Goal: Information Seeking & Learning: Find specific fact

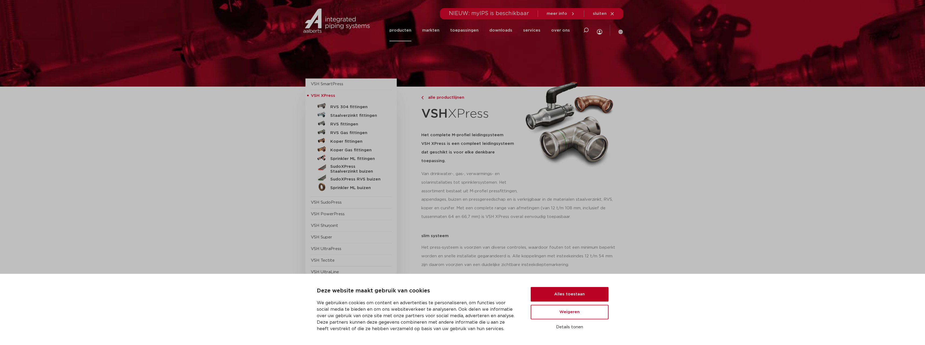
click at [578, 294] on button "Alles toestaan" at bounding box center [570, 294] width 78 height 15
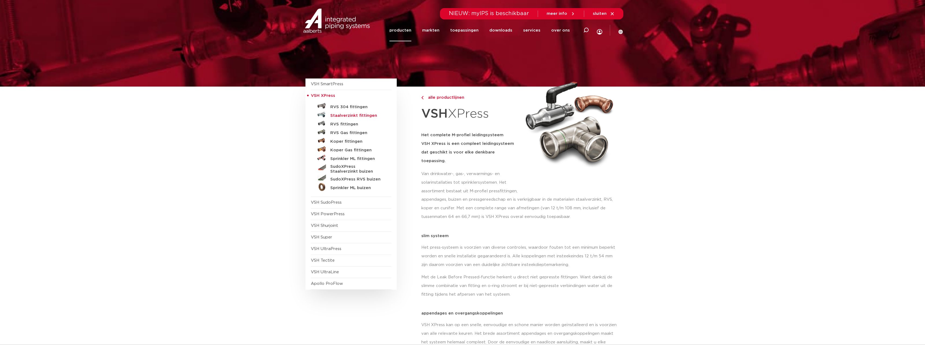
click at [361, 116] on h5 "Staalverzinkt fittingen" at bounding box center [356, 115] width 53 height 5
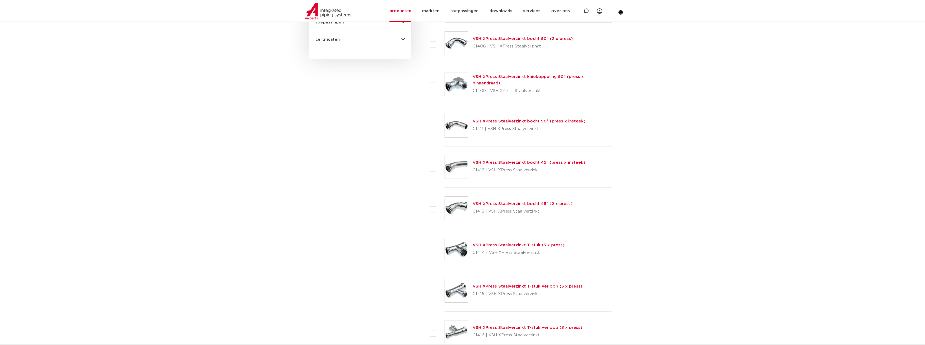
scroll to position [378, 0]
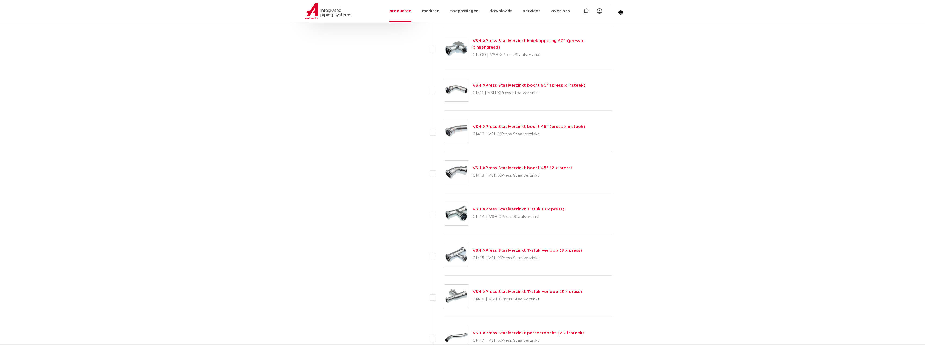
click at [522, 211] on link "VSH XPress Staalverzinkt T-stuk (3 x press)" at bounding box center [519, 209] width 92 height 4
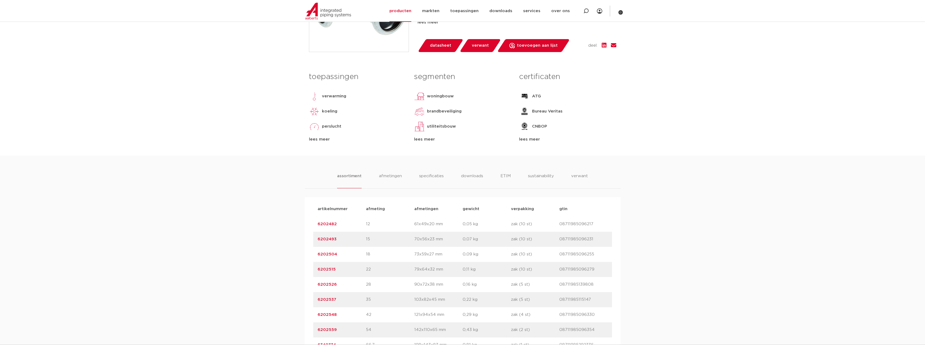
scroll to position [189, 0]
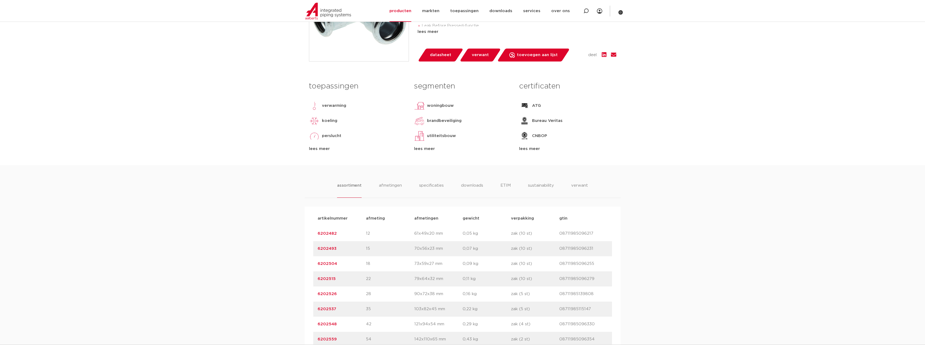
click at [393, 182] on div "assortiment [GEOGRAPHIC_DATA] specificaties downloads ETIM sustainability verwa…" at bounding box center [462, 288] width 925 height 247
click at [393, 187] on li "afmetingen" at bounding box center [390, 190] width 23 height 15
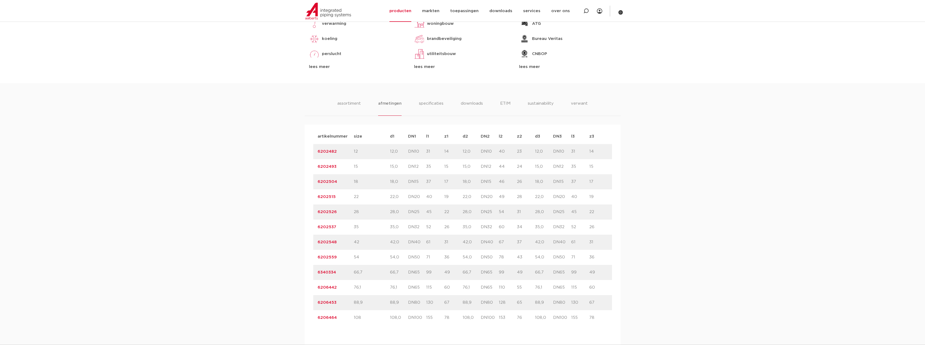
scroll to position [270, 0]
click at [384, 197] on p "22" at bounding box center [372, 198] width 36 height 6
drag, startPoint x: 395, startPoint y: 197, endPoint x: 414, endPoint y: 198, distance: 19.5
click at [398, 197] on p "22,0" at bounding box center [399, 198] width 18 height 6
click at [472, 194] on div "artikelnummer 6202515 size 22" at bounding box center [462, 198] width 299 height 15
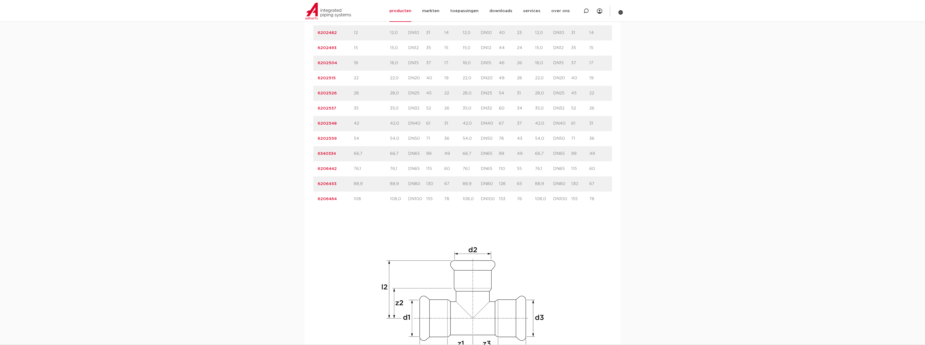
scroll to position [540, 0]
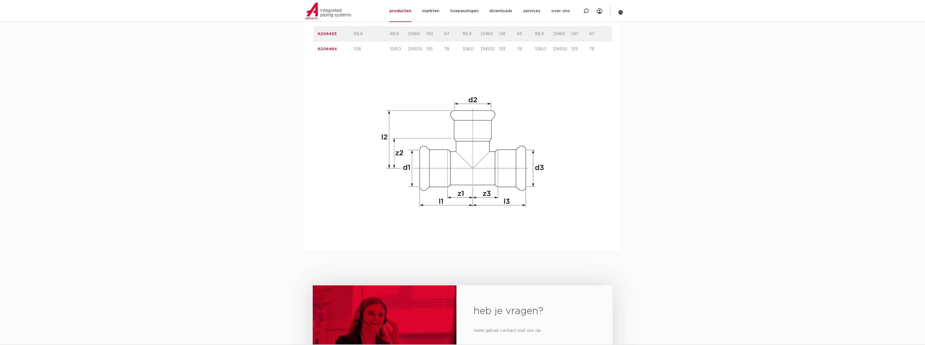
click at [246, 124] on div "assortiment [GEOGRAPHIC_DATA] specificaties downloads ETIM sustainability verwa…" at bounding box center [462, 32] width 925 height 437
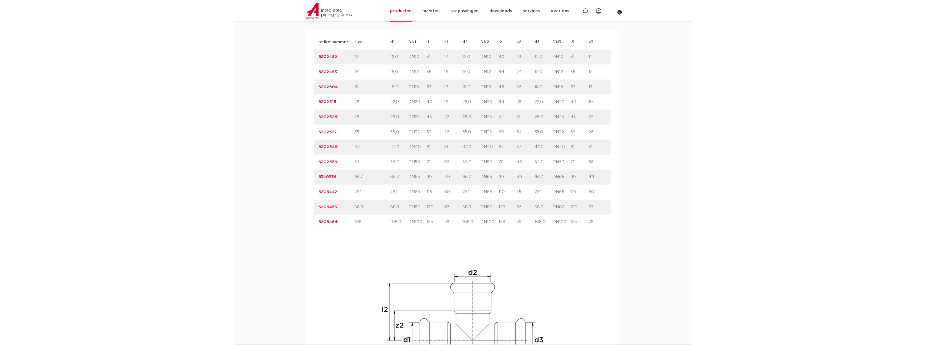
scroll to position [324, 0]
